Goal: Transaction & Acquisition: Purchase product/service

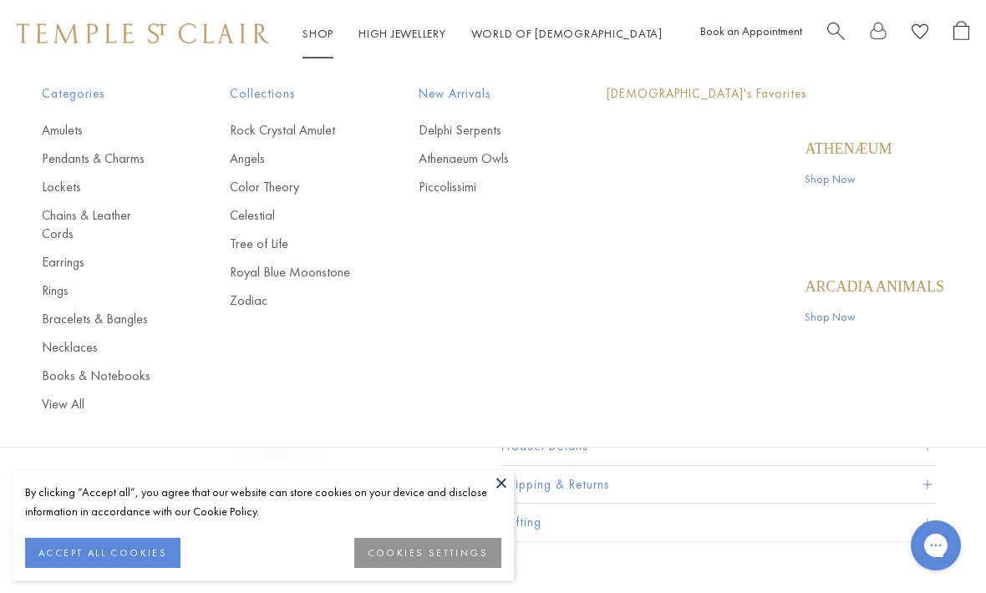
click at [329, 36] on link "Shop Shop" at bounding box center [318, 33] width 31 height 15
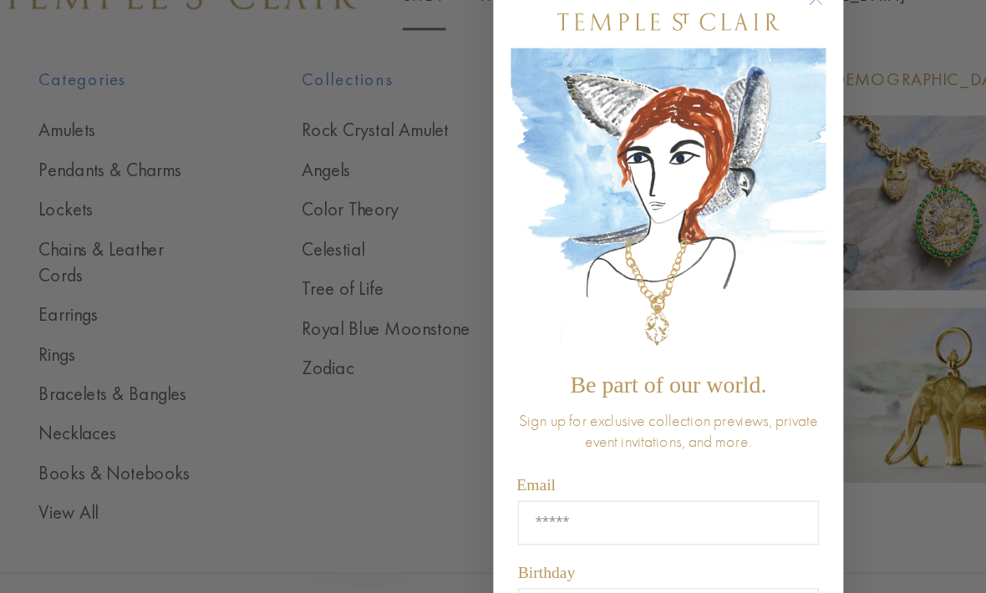
click at [119, 270] on div "Close dialog Be part of our world. Sign up for exclusive collection previews, p…" at bounding box center [493, 296] width 986 height 593
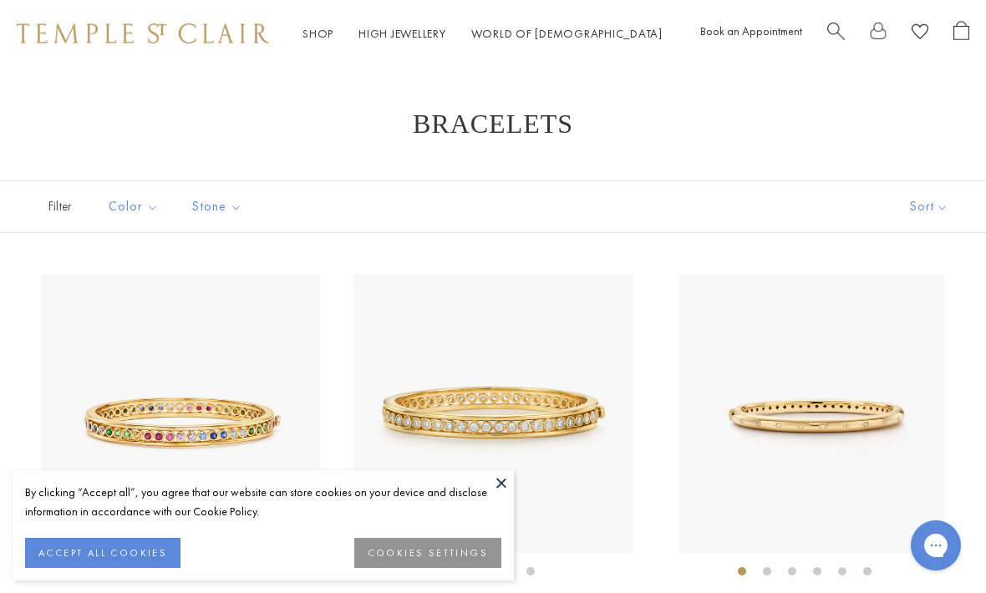
click at [942, 307] on img at bounding box center [818, 414] width 278 height 278
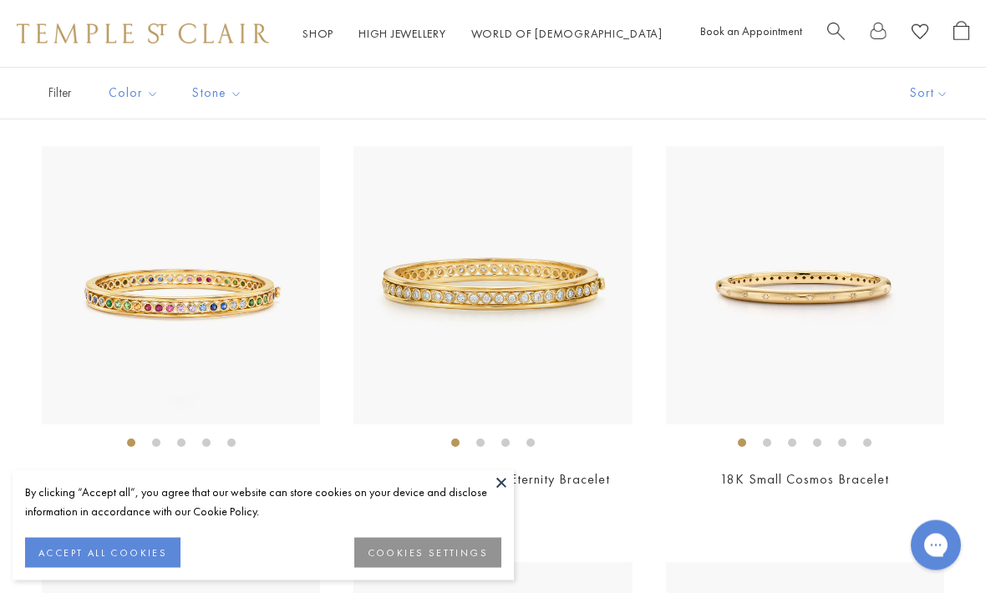
scroll to position [129, 0]
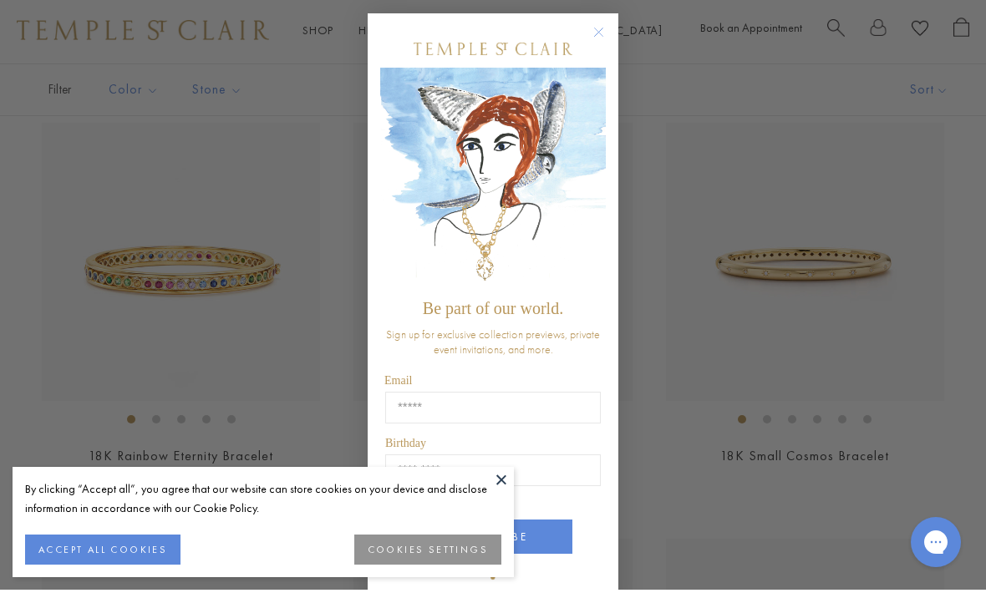
click at [589, 44] on circle "Close dialog" at bounding box center [599, 36] width 20 height 20
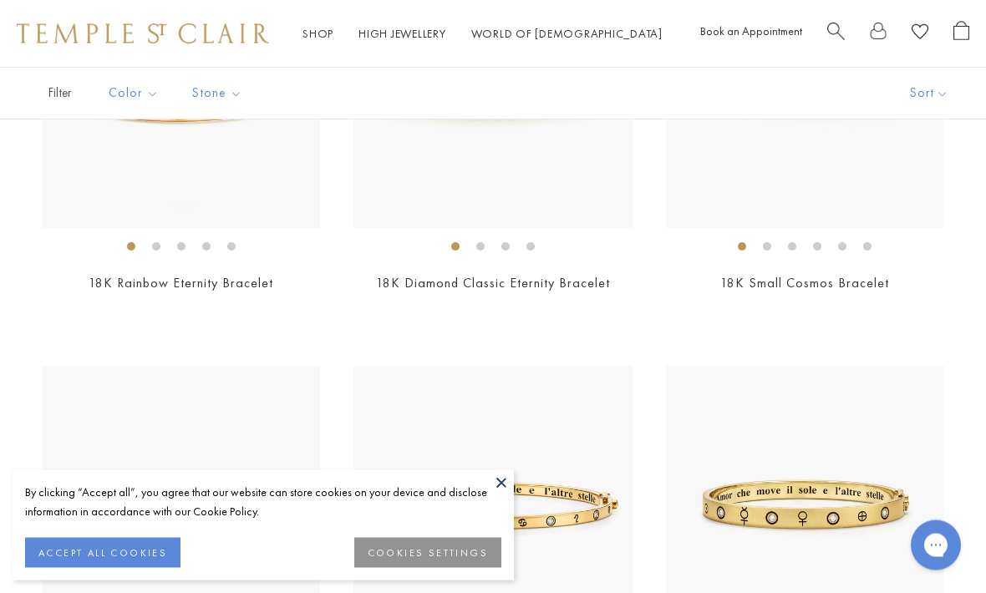
scroll to position [325, 0]
click at [917, 384] on img at bounding box center [808, 505] width 278 height 278
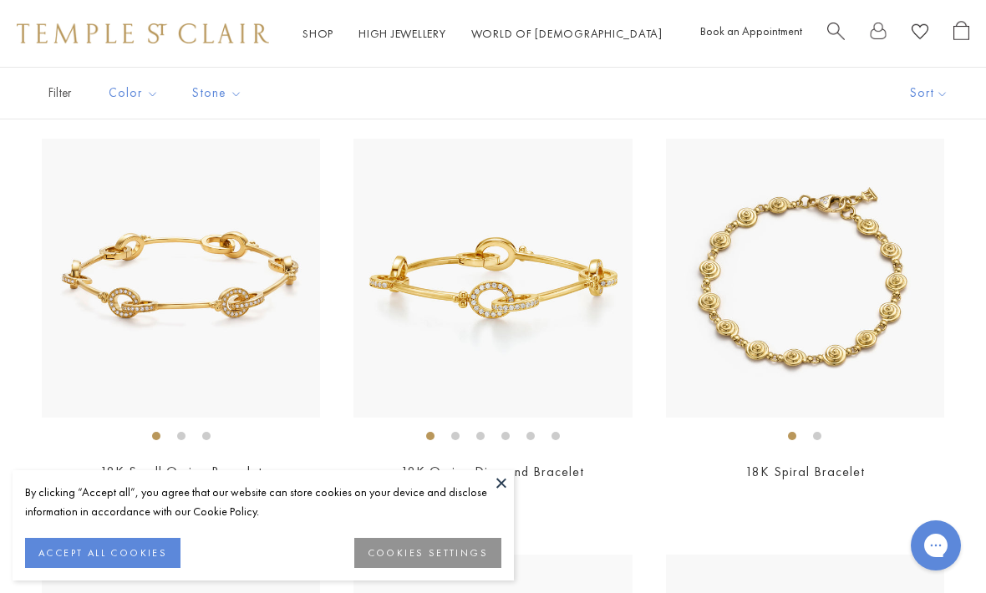
scroll to position [2242, 0]
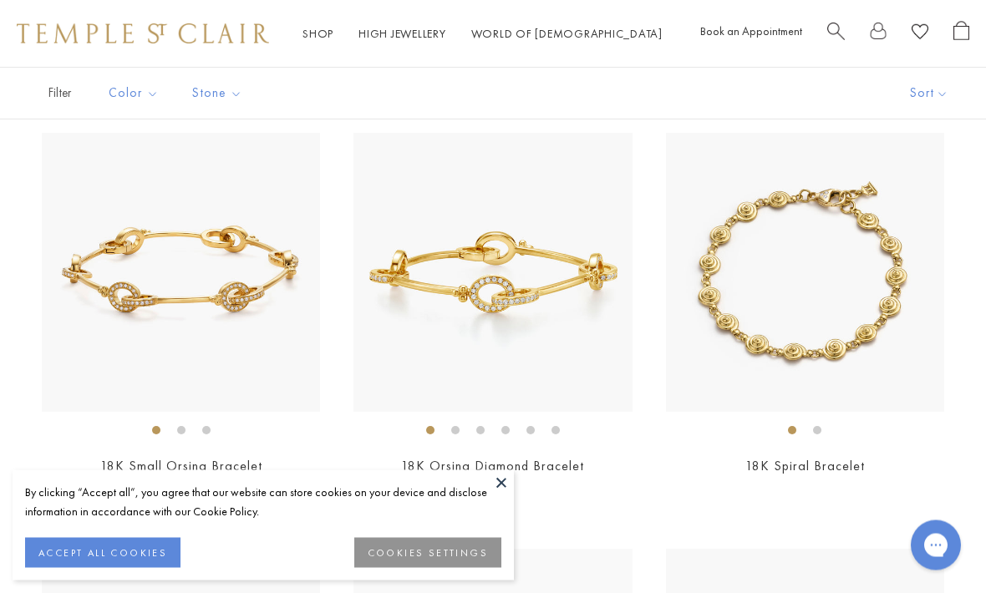
click at [540, 277] on img at bounding box center [492, 273] width 278 height 278
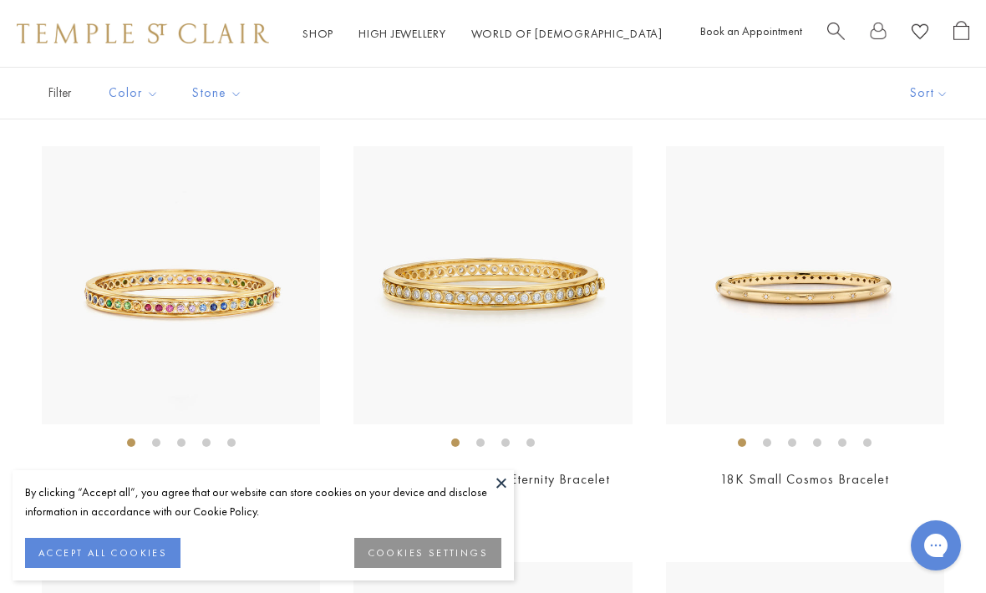
scroll to position [161, 0]
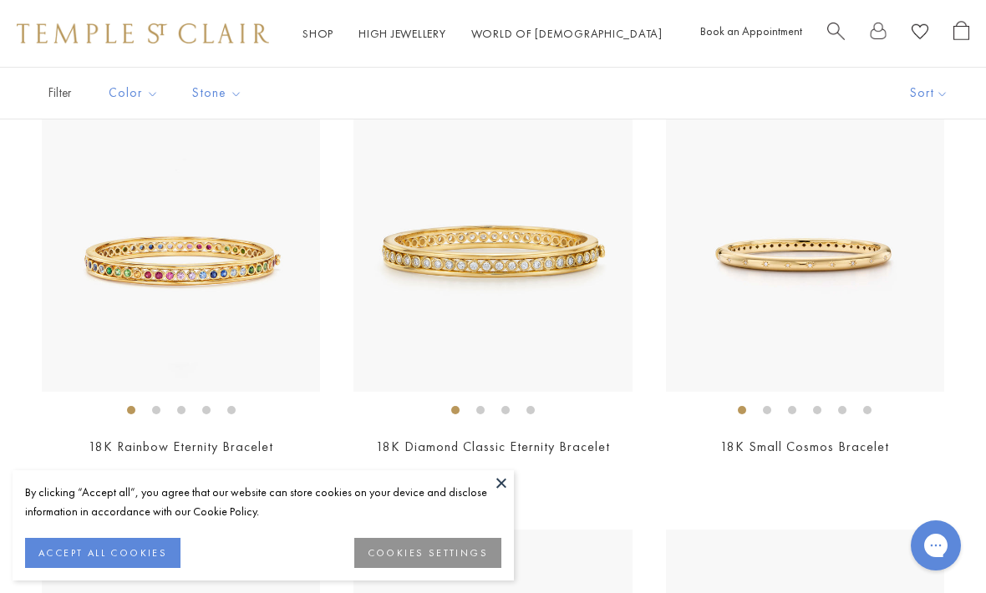
click at [857, 440] on link "18K Small Cosmos Bracelet" at bounding box center [804, 447] width 169 height 18
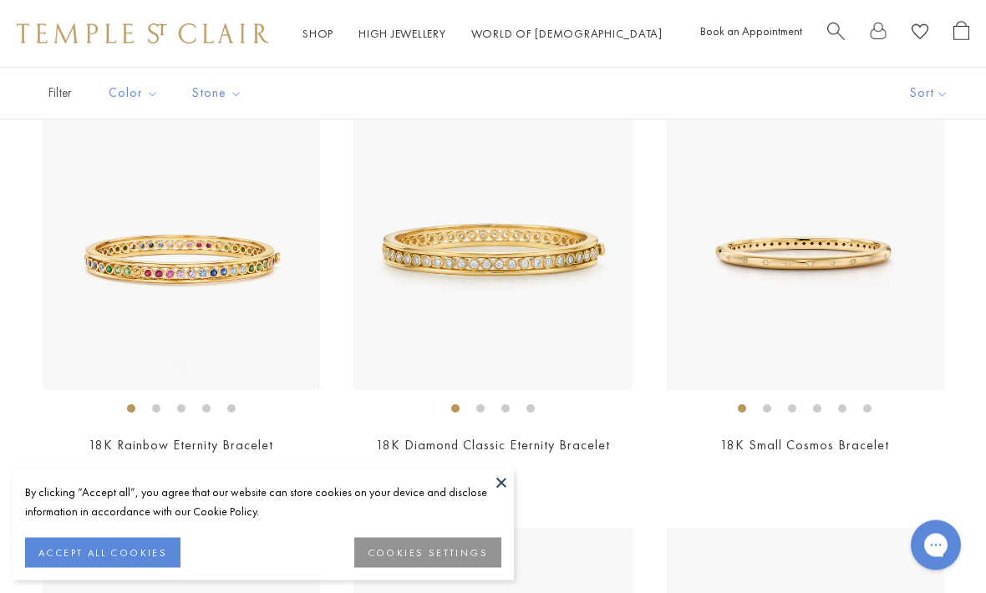
scroll to position [0, 0]
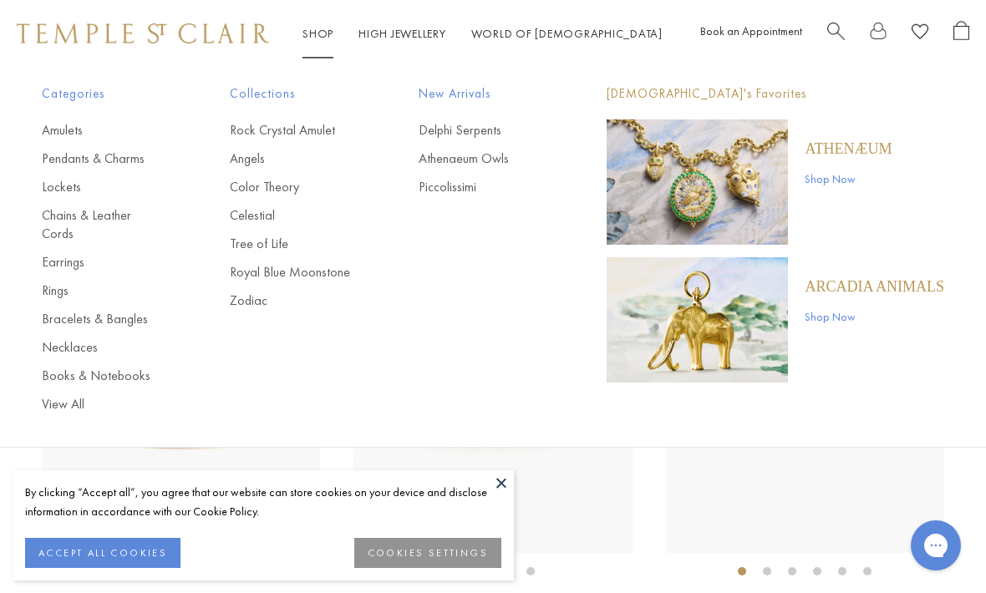
click at [329, 129] on link "Rock Crystal Amulet" at bounding box center [290, 130] width 121 height 18
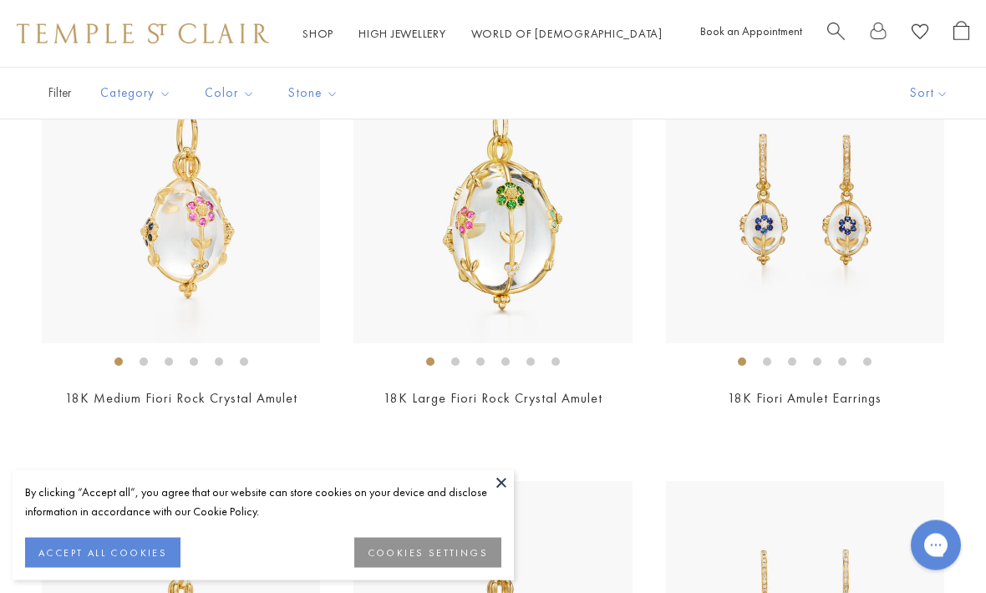
scroll to position [1680, 0]
click at [897, 99] on button "Sort" at bounding box center [929, 93] width 114 height 51
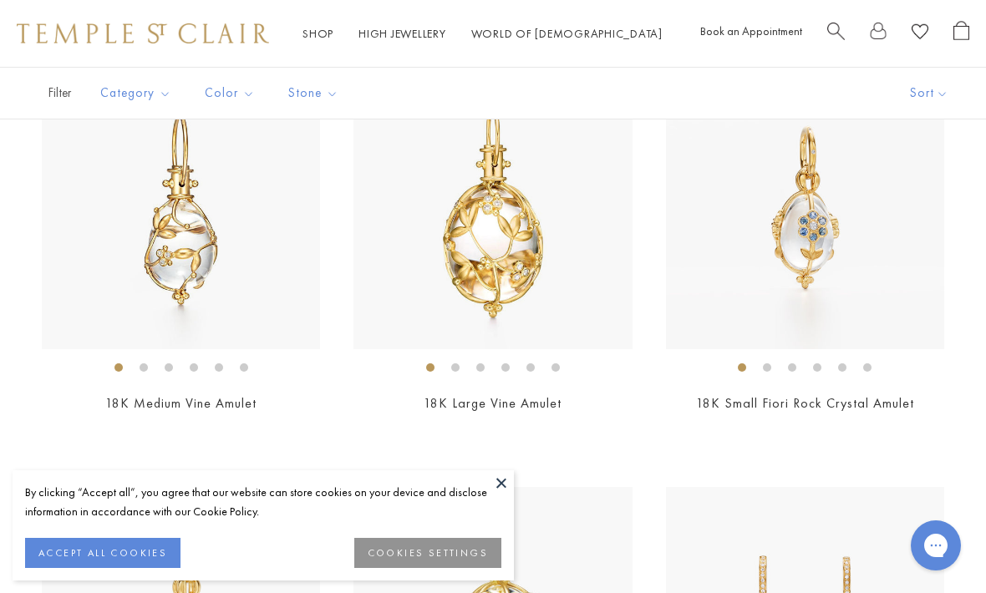
scroll to position [1160, 0]
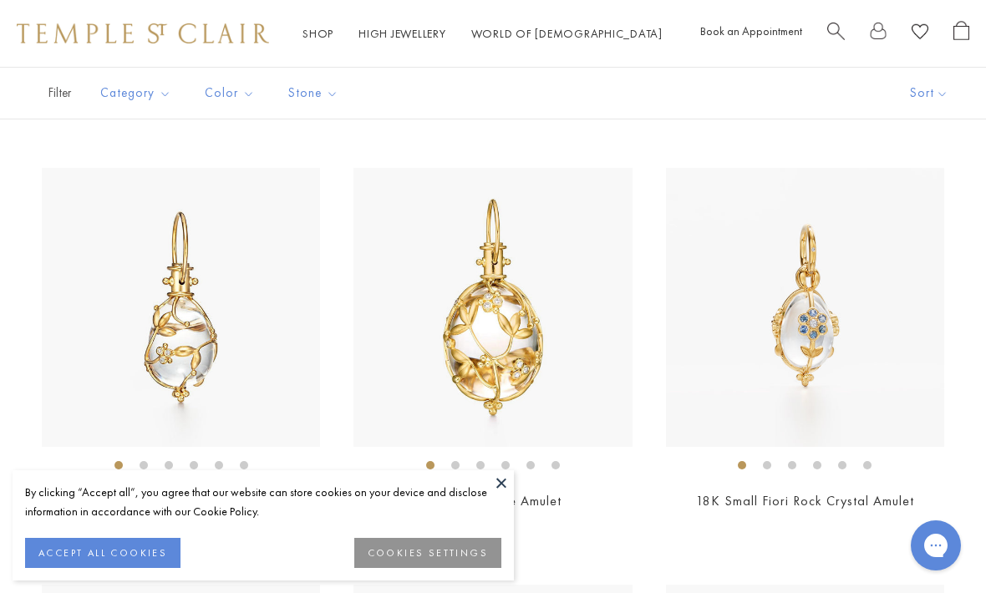
click at [811, 168] on img at bounding box center [805, 307] width 278 height 278
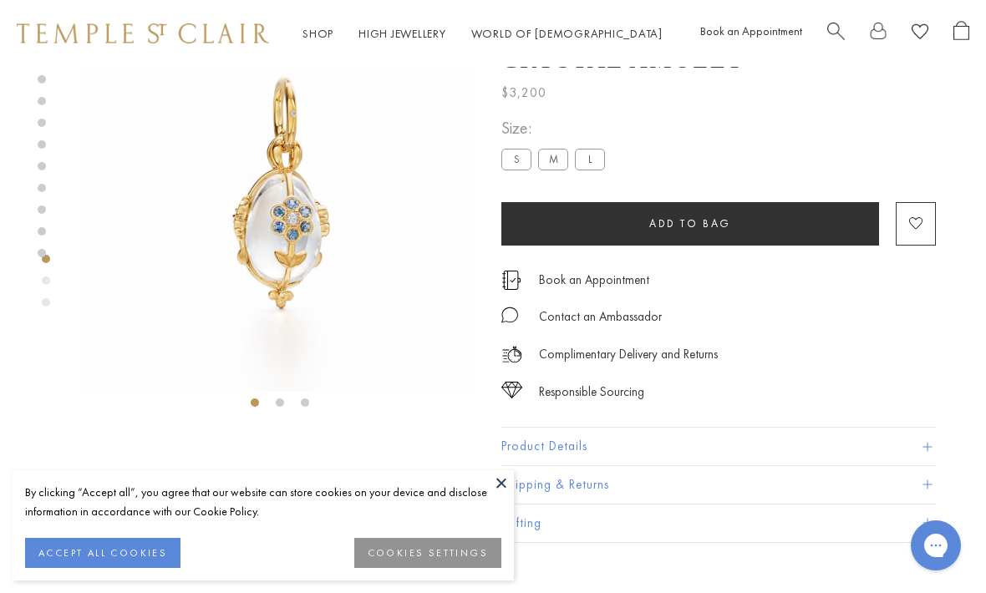
scroll to position [67, 3]
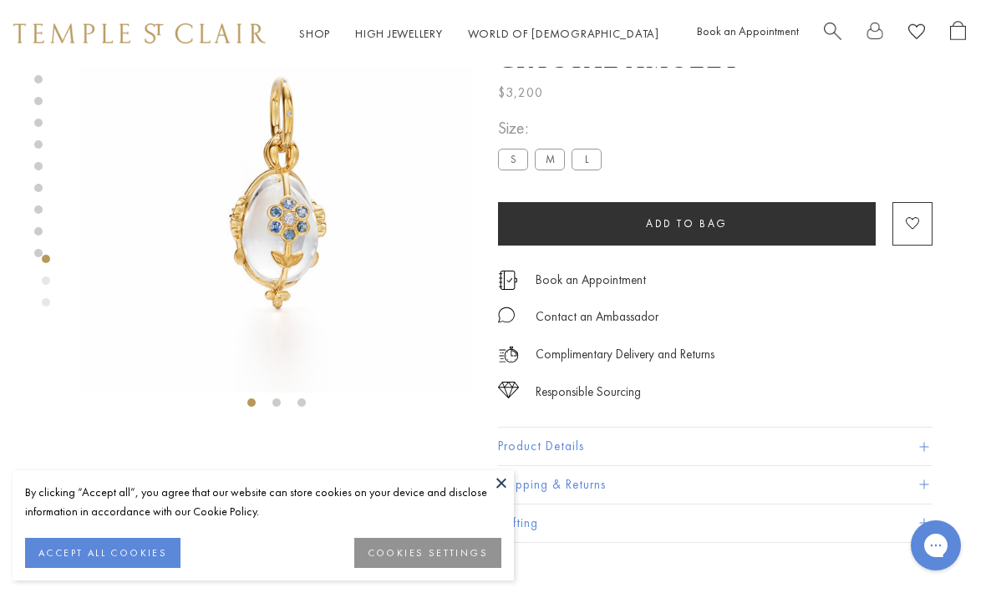
click at [797, 148] on div "**********" at bounding box center [715, 152] width 435 height 76
click at [944, 244] on div "18K Small Fiori Rock Crystal Amulet $3,200 Spring has sprung with our 18K Fiori…" at bounding box center [740, 271] width 485 height 542
click at [776, 155] on div "**********" at bounding box center [715, 152] width 435 height 76
click at [827, 197] on form "**********" at bounding box center [715, 179] width 435 height 130
click at [852, 212] on button "Add to bag" at bounding box center [687, 223] width 378 height 43
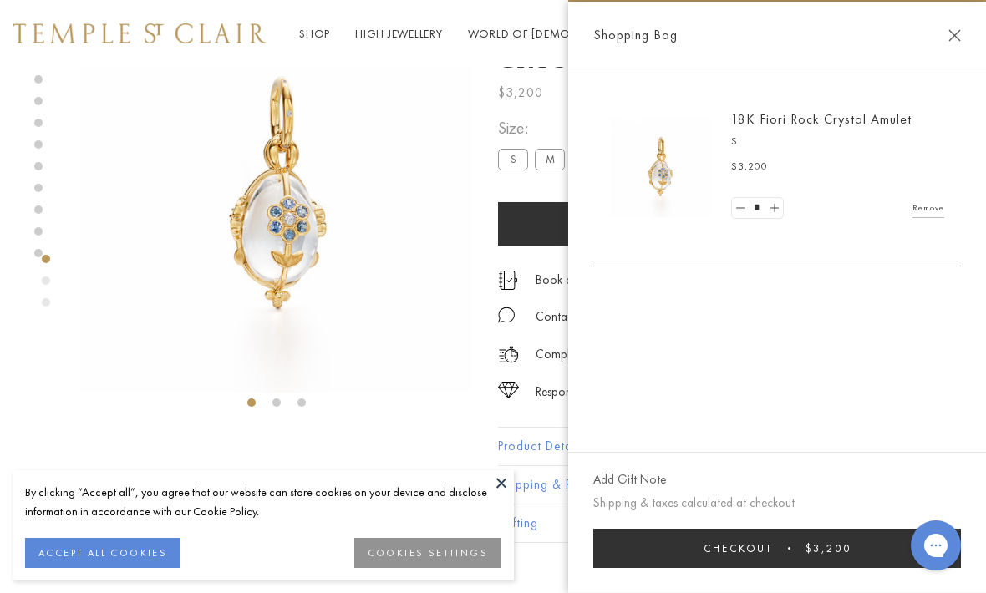
click at [797, 160] on div "$3,200" at bounding box center [837, 167] width 213 height 17
click at [944, 231] on div "18K Fiori Rock Crystal Amulet S $3,200 * Remove" at bounding box center [777, 167] width 368 height 147
click at [949, 201] on div "18K Fiori Rock Crystal Amulet S $3,200 * Remove" at bounding box center [777, 167] width 368 height 147
click at [816, 180] on div "18K Fiori Rock Crystal Amulet S $3,200 * Remove" at bounding box center [827, 167] width 234 height 114
click at [779, 163] on div "$3,200" at bounding box center [837, 167] width 213 height 17
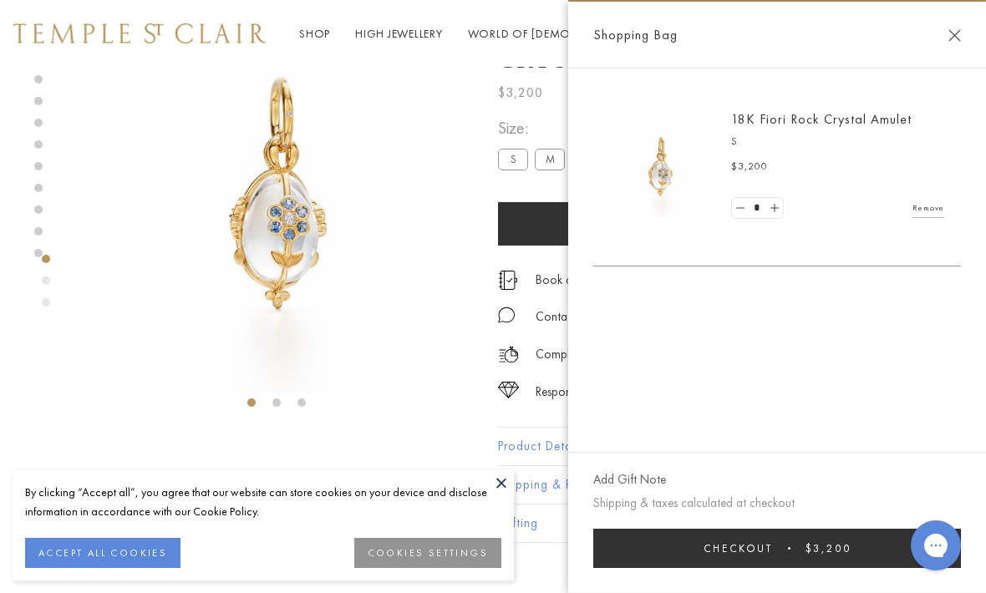
click at [866, 92] on div "18K Fiori Rock Crystal Amulet S $3,200 * Remove" at bounding box center [777, 168] width 368 height 198
click at [778, 171] on div "$3,200" at bounding box center [837, 167] width 213 height 17
click at [941, 230] on div "18K Fiori Rock Crystal Amulet S $3,200 * Remove" at bounding box center [777, 167] width 368 height 147
click at [811, 99] on div "18K Fiori Rock Crystal Amulet S $3,200 * Remove" at bounding box center [777, 167] width 368 height 147
click at [937, 216] on link "Remove" at bounding box center [929, 208] width 32 height 18
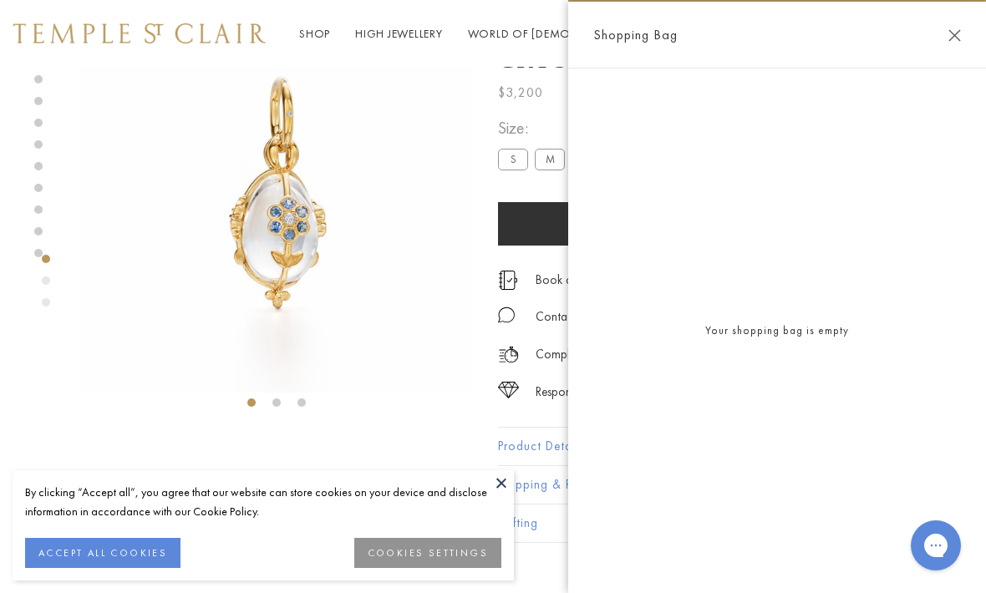
click at [821, 191] on div "Your shopping bag is empty" at bounding box center [777, 331] width 418 height 525
click at [809, 172] on div "Your shopping bag is empty" at bounding box center [777, 331] width 418 height 525
click at [890, 186] on div "Your shopping bag is empty" at bounding box center [777, 331] width 418 height 525
click at [791, 165] on div "Your shopping bag is empty" at bounding box center [777, 331] width 418 height 525
click at [807, 147] on div "Your shopping bag is empty" at bounding box center [777, 331] width 418 height 525
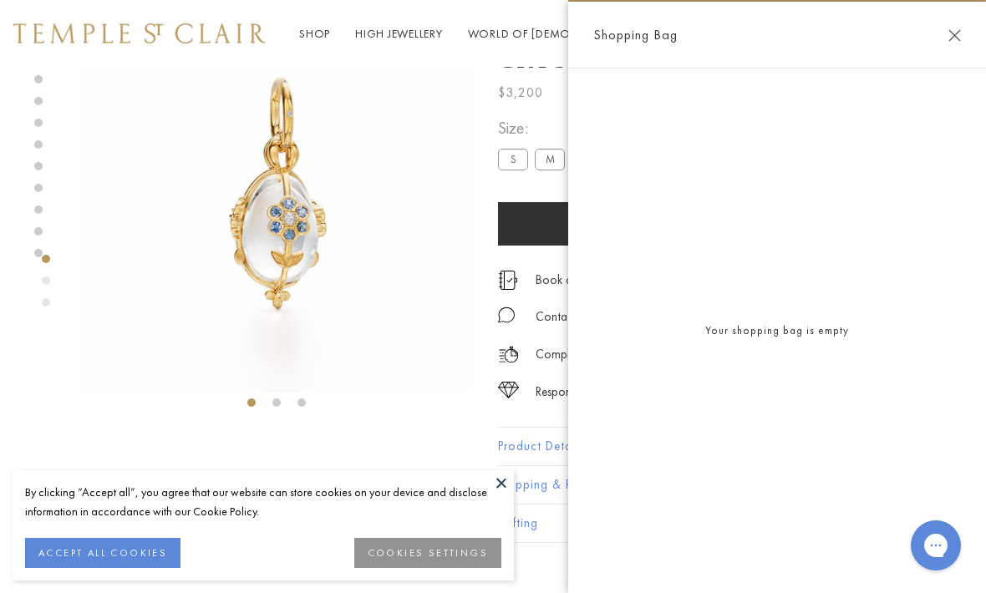
click at [938, 200] on div "Your shopping bag is empty" at bounding box center [777, 331] width 418 height 525
click at [787, 149] on div "Your shopping bag is empty" at bounding box center [777, 331] width 418 height 525
click at [837, 214] on div "Your shopping bag is empty" at bounding box center [777, 331] width 418 height 525
click at [937, 204] on div "Your shopping bag is empty" at bounding box center [777, 331] width 418 height 525
click at [818, 175] on div "Your shopping bag is empty" at bounding box center [777, 331] width 418 height 525
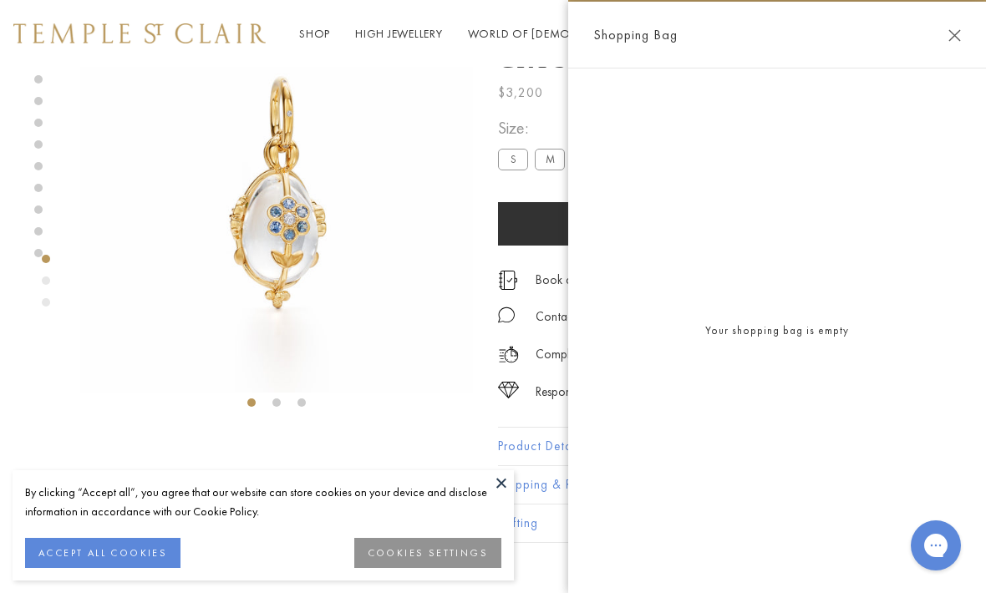
click at [834, 210] on div "Your shopping bag is empty" at bounding box center [777, 331] width 418 height 525
click at [938, 215] on div "Your shopping bag is empty" at bounding box center [777, 331] width 418 height 525
click at [809, 175] on div "Your shopping bag is empty" at bounding box center [777, 331] width 418 height 525
click at [932, 205] on div "Your shopping bag is empty" at bounding box center [777, 331] width 418 height 525
click at [947, 175] on div "Your shopping bag is empty" at bounding box center [777, 331] width 418 height 525
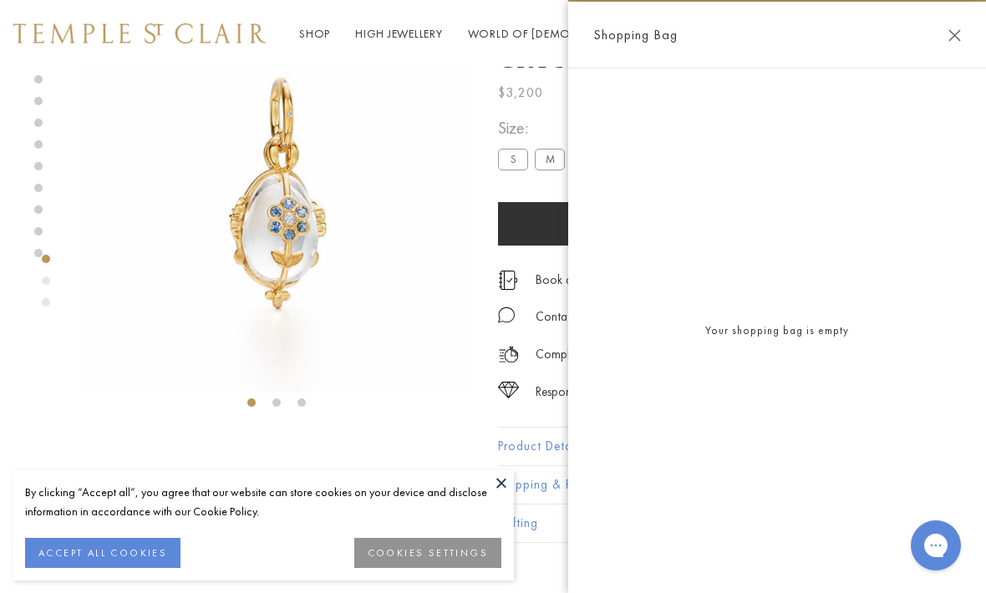
click at [923, 156] on div "Your shopping bag is empty" at bounding box center [777, 331] width 418 height 525
click at [929, 201] on div "Your shopping bag is empty" at bounding box center [777, 331] width 418 height 525
click at [890, 165] on div "Your shopping bag is empty" at bounding box center [777, 331] width 418 height 525
click at [934, 181] on div "Your shopping bag is empty" at bounding box center [777, 331] width 418 height 525
click at [821, 191] on div "Your shopping bag is empty" at bounding box center [777, 331] width 418 height 525
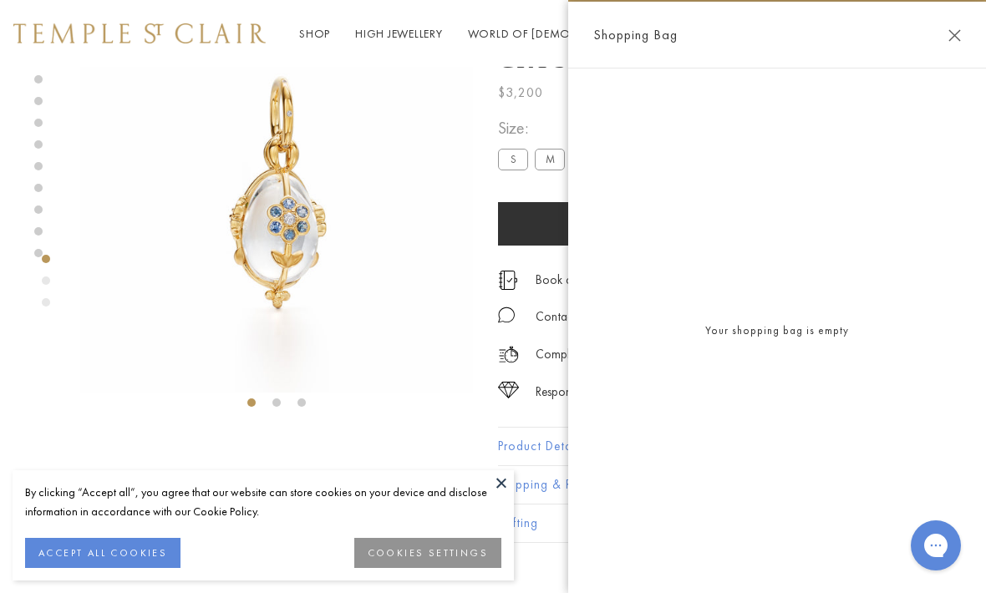
click at [787, 139] on div "Your shopping bag is empty" at bounding box center [777, 331] width 418 height 525
click at [868, 89] on div "Your shopping bag is empty" at bounding box center [777, 331] width 418 height 525
click at [929, 205] on div "Your shopping bag is empty" at bounding box center [777, 331] width 418 height 525
click at [806, 175] on div "Your shopping bag is empty" at bounding box center [777, 331] width 418 height 525
click at [786, 165] on div "Your shopping bag is empty" at bounding box center [777, 331] width 418 height 525
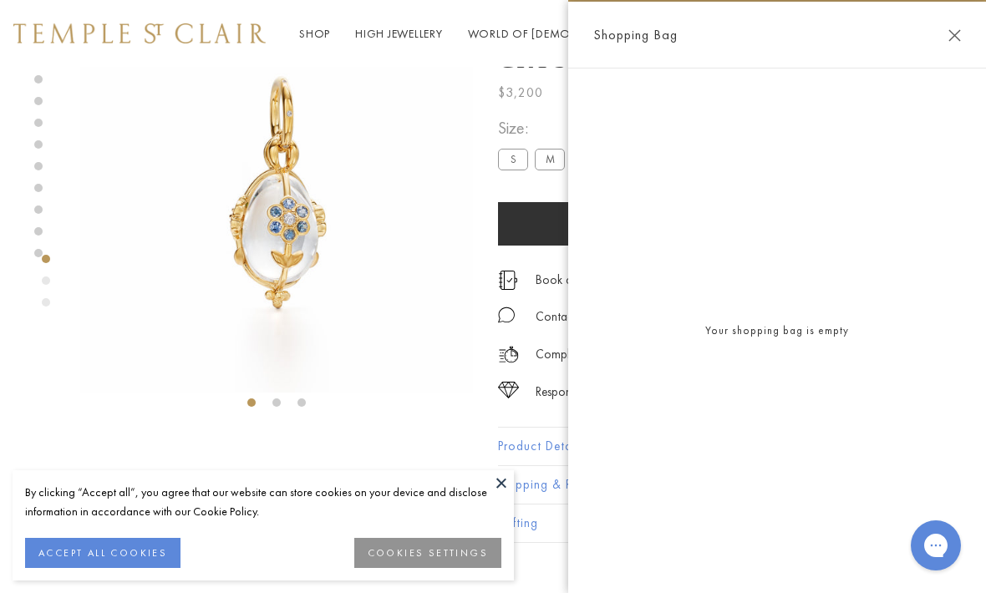
click at [811, 174] on div "Your shopping bag is empty" at bounding box center [777, 331] width 418 height 525
click at [787, 160] on div "Your shopping bag is empty" at bounding box center [777, 331] width 418 height 525
click at [933, 195] on div "Your shopping bag is empty" at bounding box center [777, 331] width 418 height 525
click at [881, 201] on div "Your shopping bag is empty" at bounding box center [777, 331] width 418 height 525
click at [790, 145] on div "Your shopping bag is empty" at bounding box center [777, 331] width 418 height 525
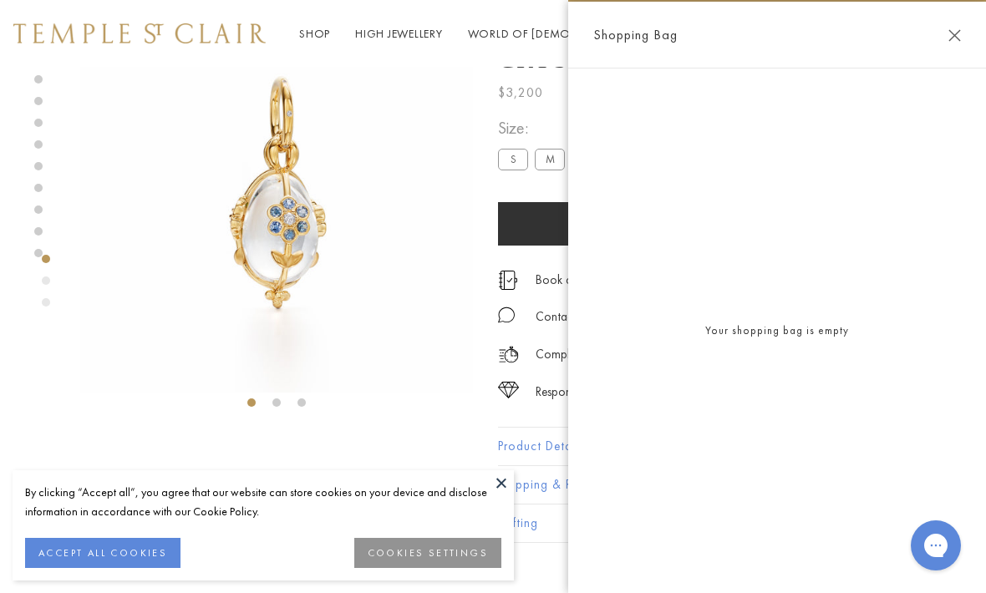
click at [953, 211] on div "Your shopping bag is empty" at bounding box center [777, 331] width 418 height 525
click at [814, 174] on div "Your shopping bag is empty" at bounding box center [777, 331] width 418 height 525
click at [836, 139] on div "Your shopping bag is empty" at bounding box center [777, 331] width 418 height 525
click at [931, 236] on div "Your shopping bag is empty" at bounding box center [777, 331] width 418 height 525
click at [799, 131] on div "Your shopping bag is empty" at bounding box center [777, 331] width 418 height 525
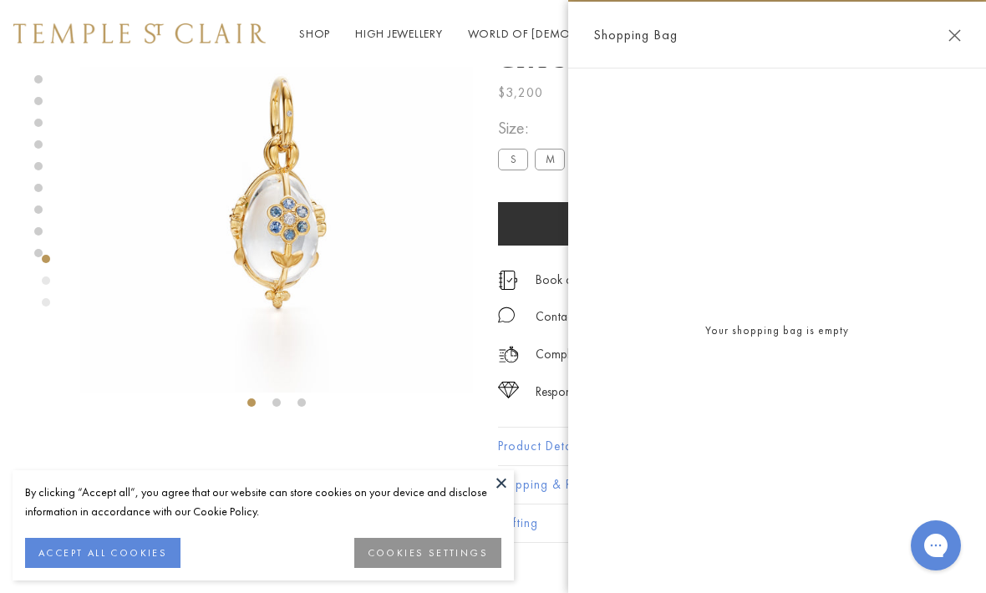
click at [857, 194] on div "Your shopping bag is empty" at bounding box center [777, 331] width 418 height 525
click at [839, 201] on div "Your shopping bag is empty" at bounding box center [777, 331] width 418 height 525
click at [801, 176] on div "Your shopping bag is empty" at bounding box center [777, 331] width 418 height 525
click at [818, 176] on div "Your shopping bag is empty" at bounding box center [777, 331] width 418 height 525
click at [943, 237] on div "Your shopping bag is empty" at bounding box center [777, 331] width 418 height 525
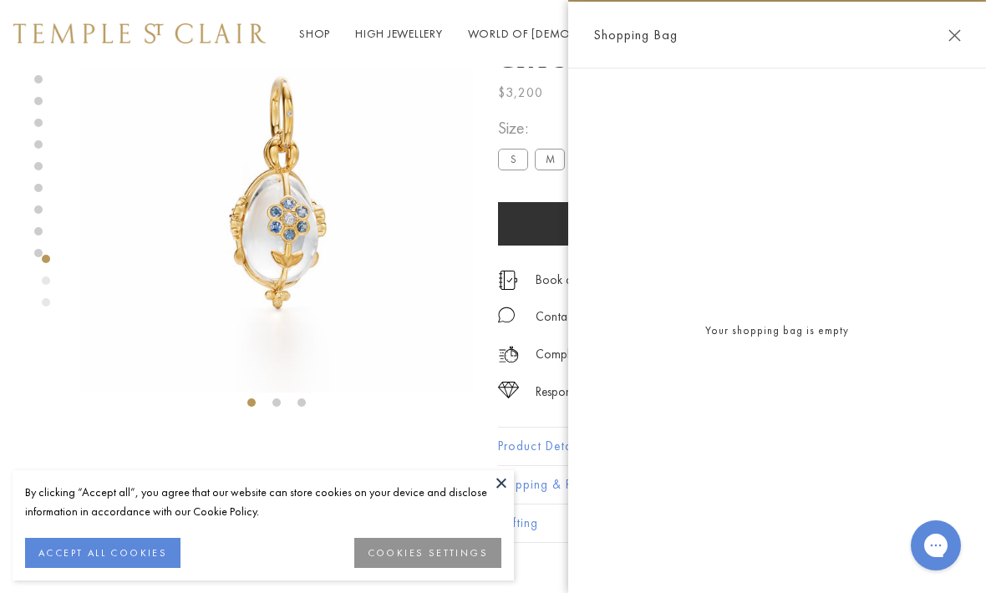
click at [785, 156] on div "Your shopping bag is empty" at bounding box center [777, 331] width 418 height 525
click at [783, 150] on div "Your shopping bag is empty" at bounding box center [777, 331] width 418 height 525
click at [830, 156] on div "Your shopping bag is empty" at bounding box center [777, 331] width 418 height 525
click at [940, 214] on div "Your shopping bag is empty" at bounding box center [777, 331] width 418 height 525
click at [889, 201] on div "Your shopping bag is empty" at bounding box center [777, 331] width 418 height 525
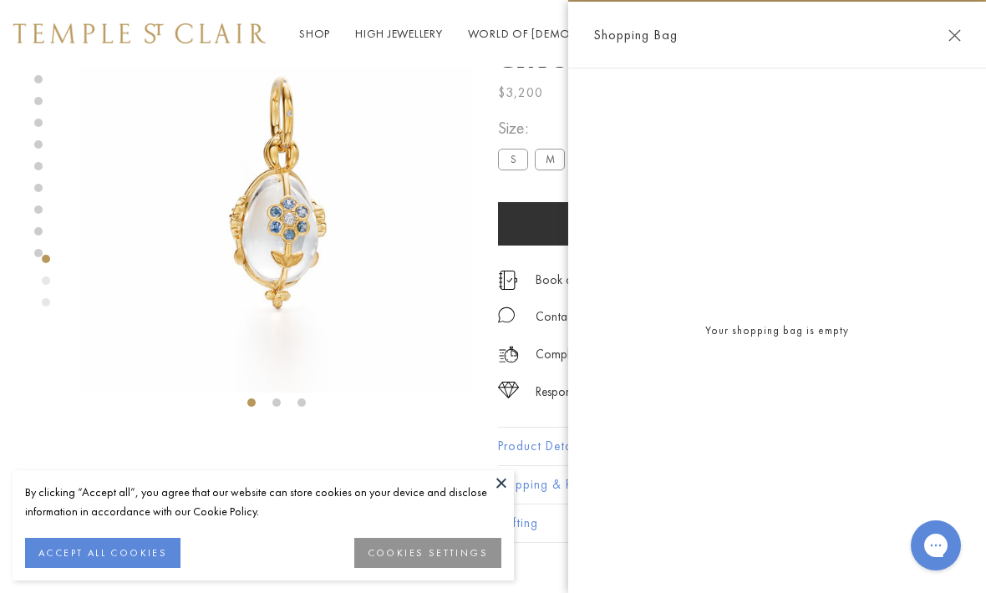
click at [851, 156] on div "Your shopping bag is empty" at bounding box center [777, 331] width 418 height 525
click at [856, 211] on div "Your shopping bag is empty" at bounding box center [777, 331] width 418 height 525
click at [782, 161] on div "Your shopping bag is empty" at bounding box center [777, 331] width 418 height 525
click at [779, 157] on div "Your shopping bag is empty" at bounding box center [777, 331] width 418 height 525
click at [846, 163] on div "Your shopping bag is empty" at bounding box center [777, 331] width 418 height 525
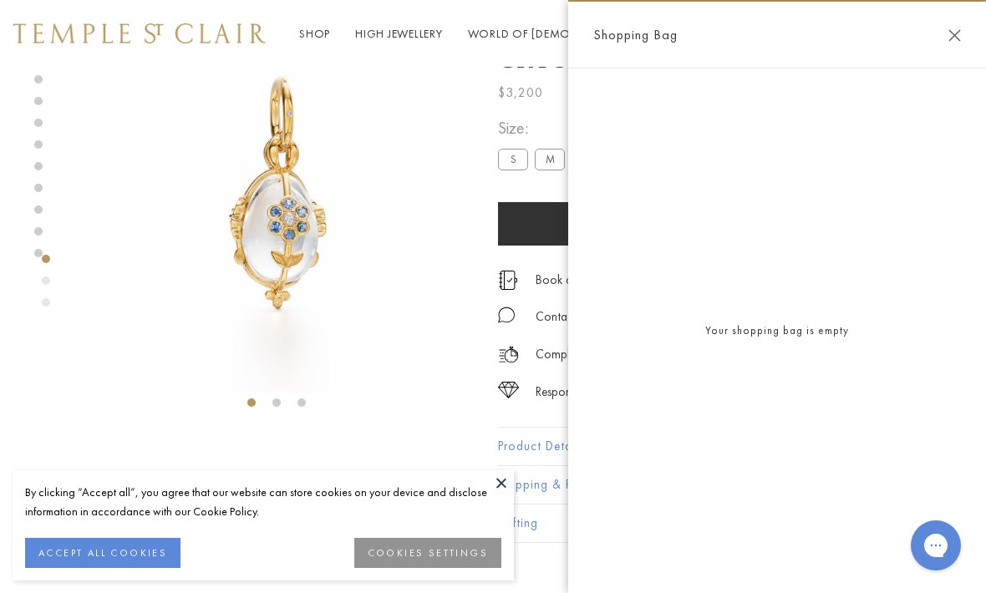
click at [863, 175] on div "Your shopping bag is empty" at bounding box center [777, 331] width 418 height 525
click at [892, 183] on div "Your shopping bag is empty" at bounding box center [777, 331] width 418 height 525
click at [830, 147] on div "Your shopping bag is empty" at bounding box center [777, 331] width 418 height 525
click at [861, 206] on div "Your shopping bag is empty" at bounding box center [777, 331] width 418 height 525
click at [801, 176] on div "Your shopping bag is empty" at bounding box center [777, 331] width 418 height 525
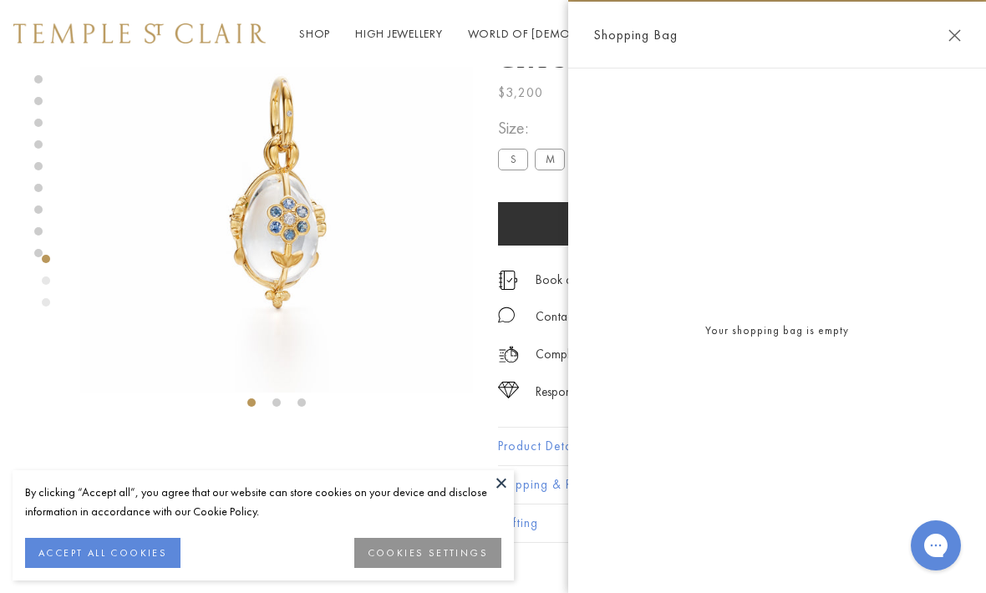
click at [801, 167] on div "Your shopping bag is empty" at bounding box center [777, 331] width 418 height 525
click at [854, 180] on div "Your shopping bag is empty" at bounding box center [777, 331] width 418 height 525
click at [801, 141] on div "Your shopping bag is empty" at bounding box center [777, 331] width 418 height 525
click at [817, 126] on div "Your shopping bag is empty" at bounding box center [777, 331] width 418 height 525
